Goal: Transaction & Acquisition: Purchase product/service

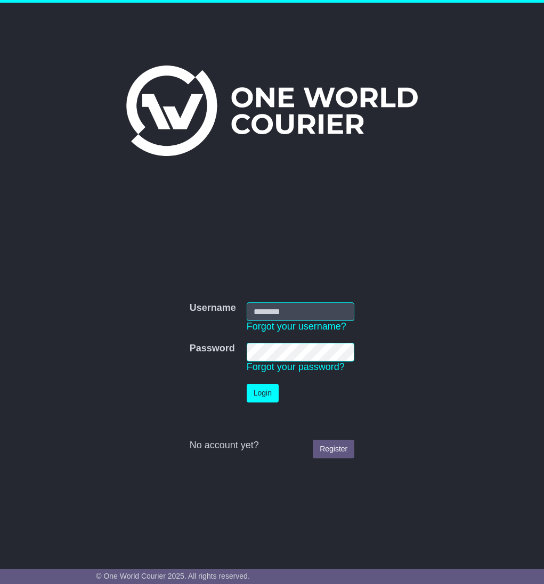
type input "**********"
click at [272, 393] on button "Login" at bounding box center [263, 393] width 32 height 19
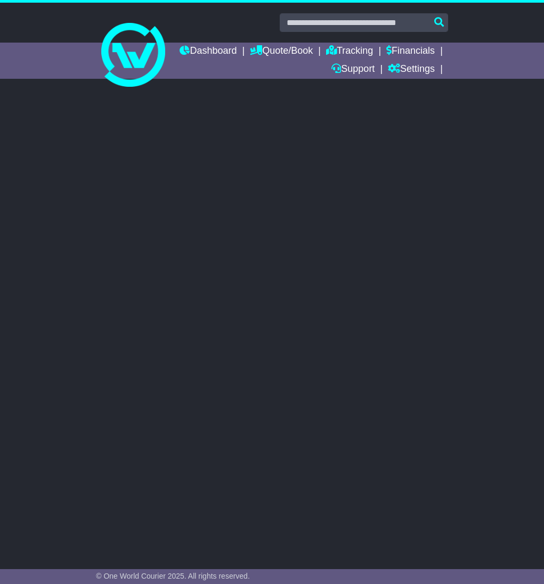
select select "**"
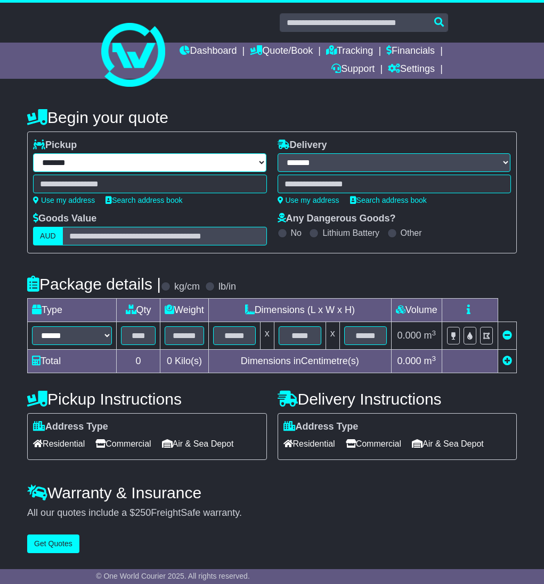
click at [143, 166] on select "**********" at bounding box center [149, 162] width 233 height 19
